Goal: Task Accomplishment & Management: Use online tool/utility

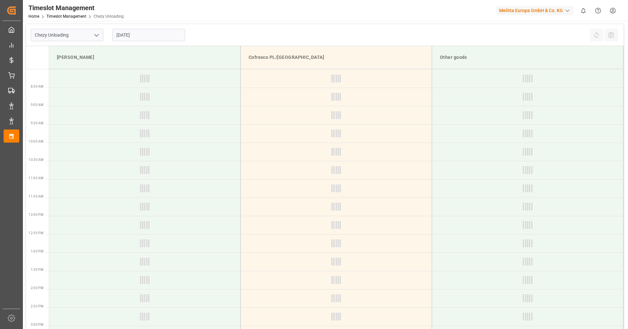
type input "Chezy Unloading"
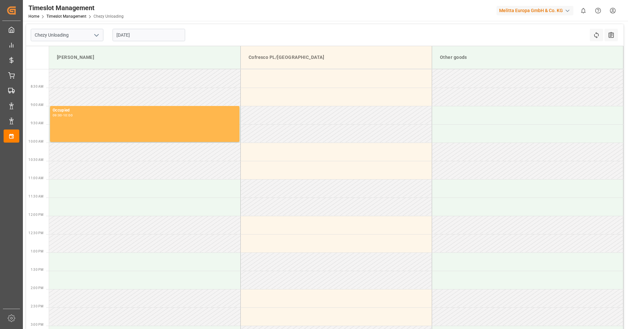
click at [139, 29] on input "[DATE]" at bounding box center [148, 35] width 73 height 12
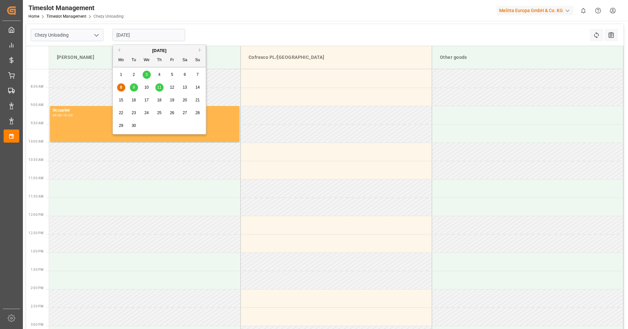
click at [136, 89] on div "9" at bounding box center [134, 88] width 8 height 8
type input "09-09-2025"
